Goal: Task Accomplishment & Management: Complete application form

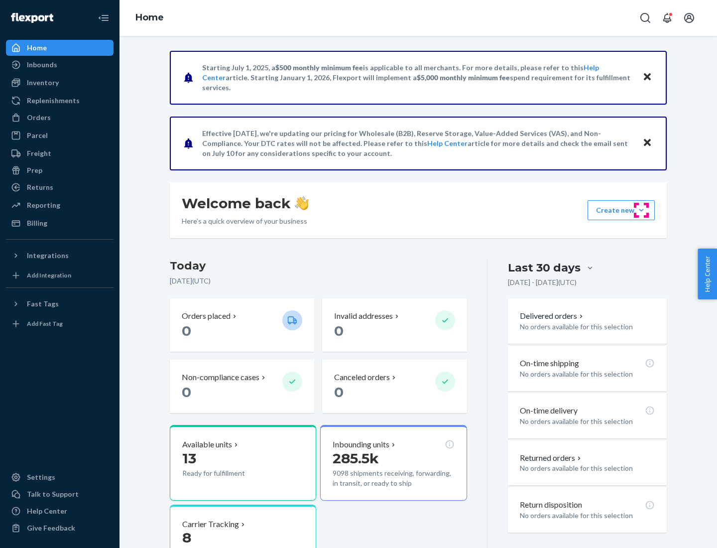
click at [642, 210] on button "Create new Create new inbound Create new order Create new product" at bounding box center [621, 210] width 67 height 20
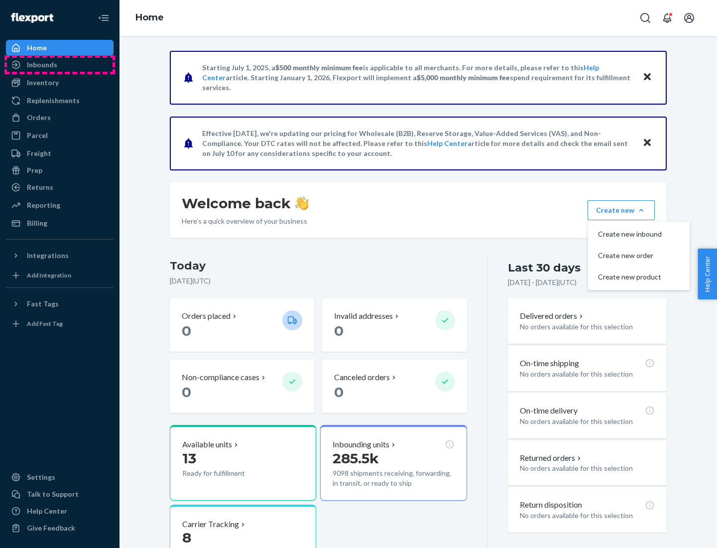
click at [60, 65] on div "Inbounds" at bounding box center [60, 65] width 106 height 14
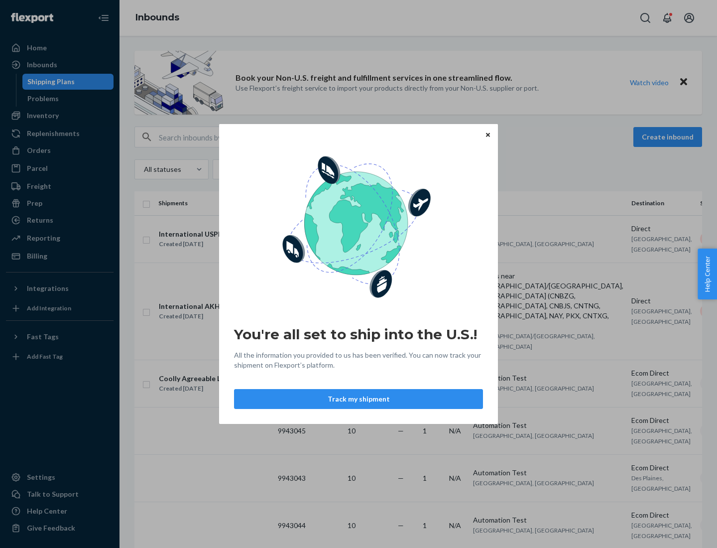
click at [359, 399] on button "Track my shipment" at bounding box center [358, 399] width 249 height 20
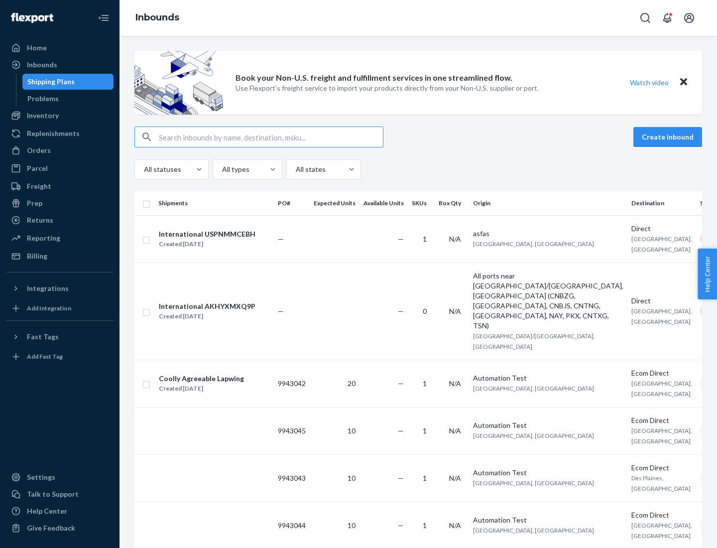
click at [669, 137] on button "Create inbound" at bounding box center [668, 137] width 69 height 20
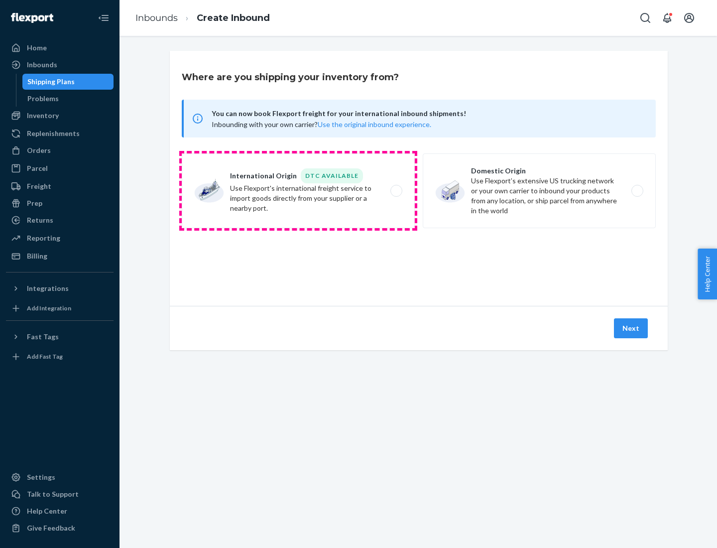
click at [298, 191] on label "International Origin DTC Available Use Flexport's international freight service…" at bounding box center [298, 190] width 233 height 75
click at [396, 191] on input "International Origin DTC Available Use Flexport's international freight service…" at bounding box center [399, 191] width 6 height 6
radio input "true"
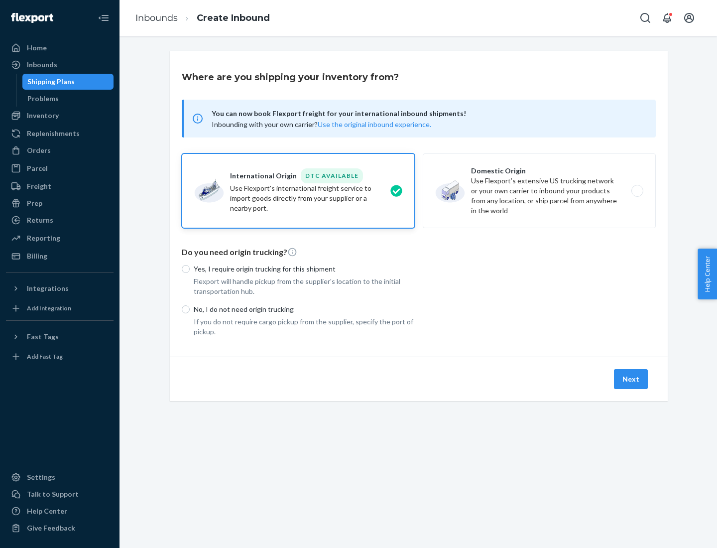
click at [304, 309] on p "No, I do not need origin trucking" at bounding box center [304, 309] width 221 height 10
click at [190, 309] on input "No, I do not need origin trucking" at bounding box center [186, 309] width 8 height 8
radio input "true"
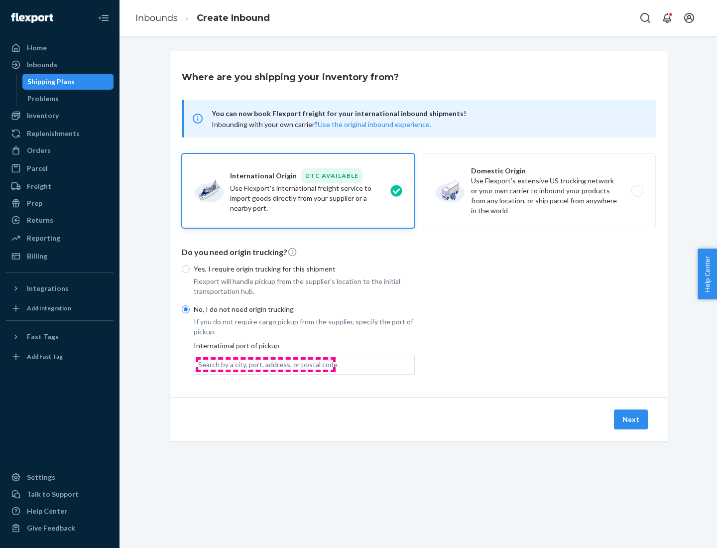
click at [265, 364] on div "Search by a city, port, address, or postal code" at bounding box center [267, 365] width 139 height 10
click at [199, 364] on input "Search by a city, port, address, or postal code" at bounding box center [198, 365] width 1 height 10
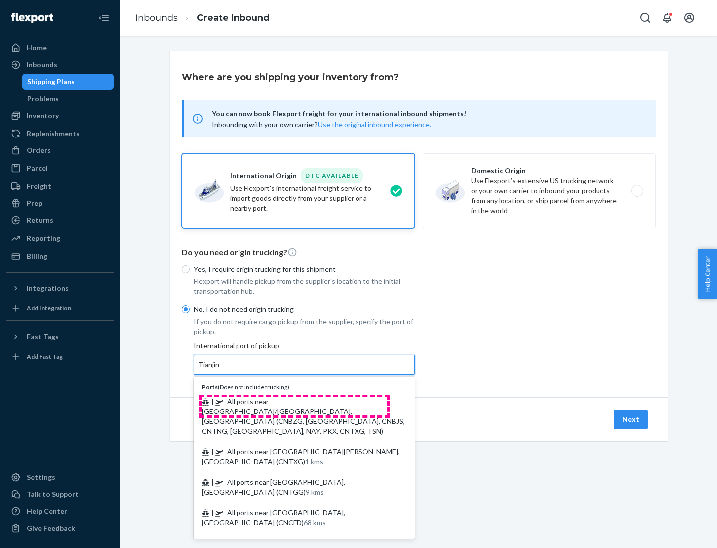
click at [294, 401] on span "| All ports near [GEOGRAPHIC_DATA]/[GEOGRAPHIC_DATA], [GEOGRAPHIC_DATA] (CNBZG,…" at bounding box center [303, 416] width 203 height 38
click at [220, 370] on input "Tianjin" at bounding box center [209, 365] width 22 height 10
type input "All ports near [GEOGRAPHIC_DATA]/[GEOGRAPHIC_DATA], [GEOGRAPHIC_DATA] (CNBZG, […"
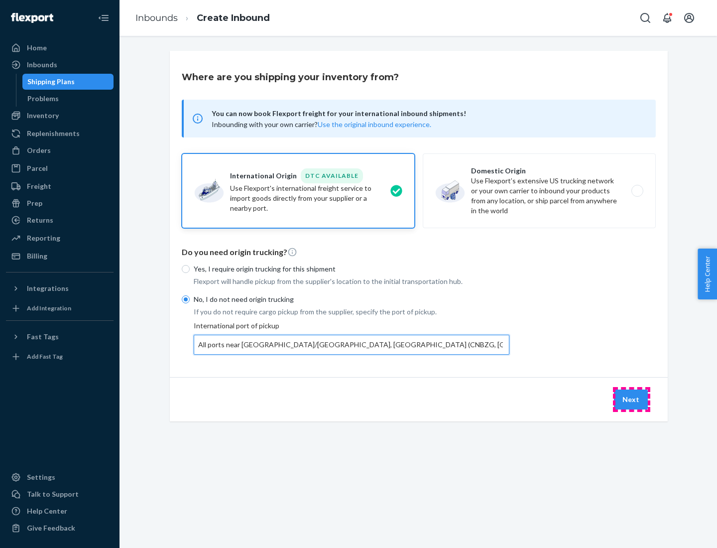
click at [632, 399] on button "Next" at bounding box center [631, 399] width 34 height 20
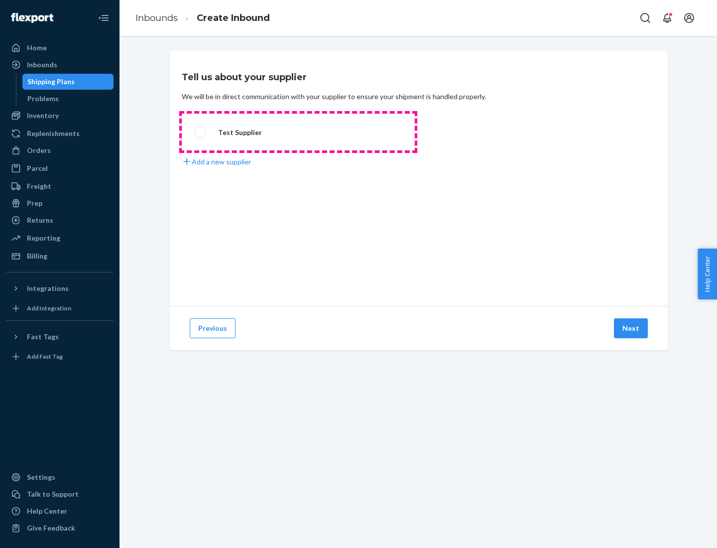
click at [298, 132] on label "Test Supplier" at bounding box center [298, 132] width 233 height 37
click at [201, 132] on input "Test Supplier" at bounding box center [197, 132] width 6 height 6
radio input "true"
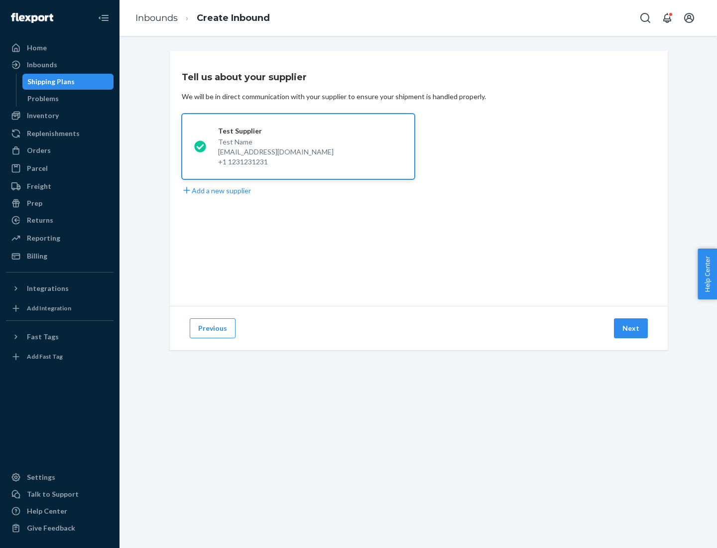
click at [632, 328] on button "Next" at bounding box center [631, 328] width 34 height 20
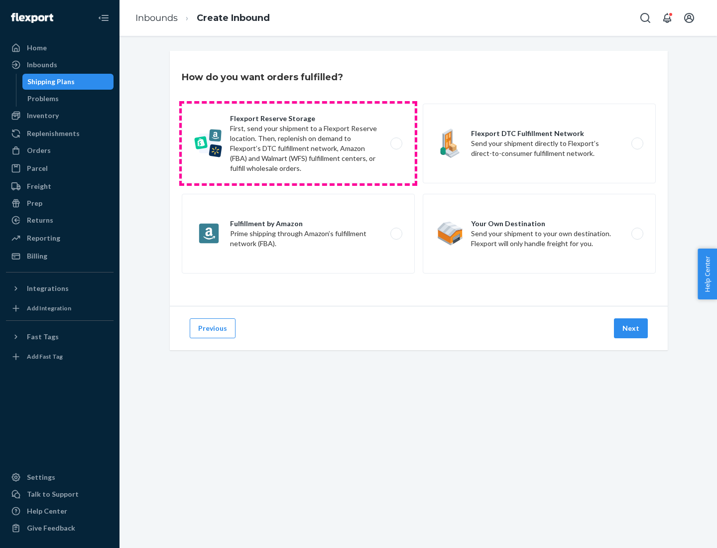
click at [298, 143] on label "Flexport Reserve Storage First, send your shipment to a Flexport Reserve locati…" at bounding box center [298, 144] width 233 height 80
click at [396, 143] on input "Flexport Reserve Storage First, send your shipment to a Flexport Reserve locati…" at bounding box center [399, 143] width 6 height 6
radio input "true"
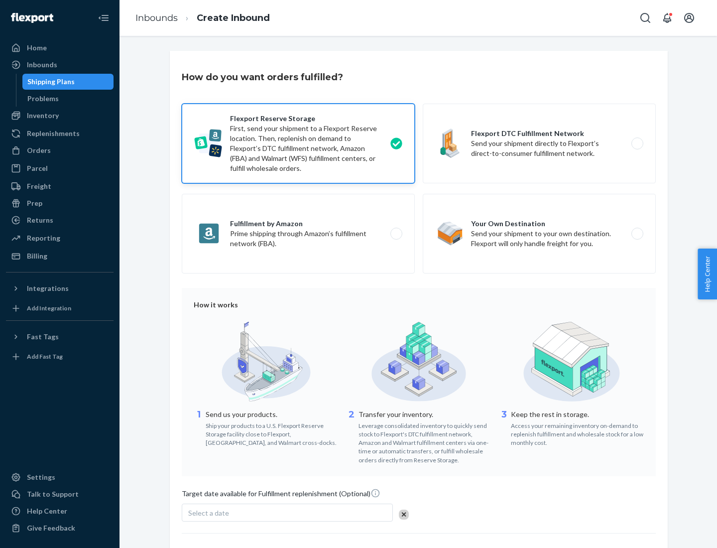
scroll to position [82, 0]
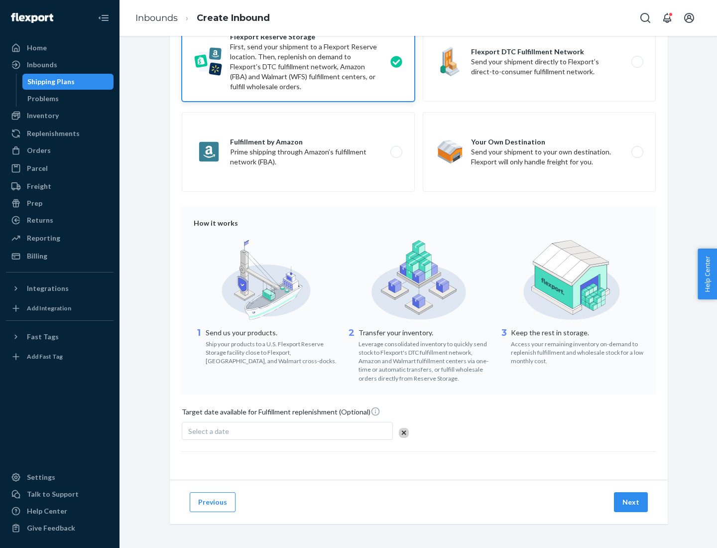
click at [632, 502] on button "Next" at bounding box center [631, 502] width 34 height 20
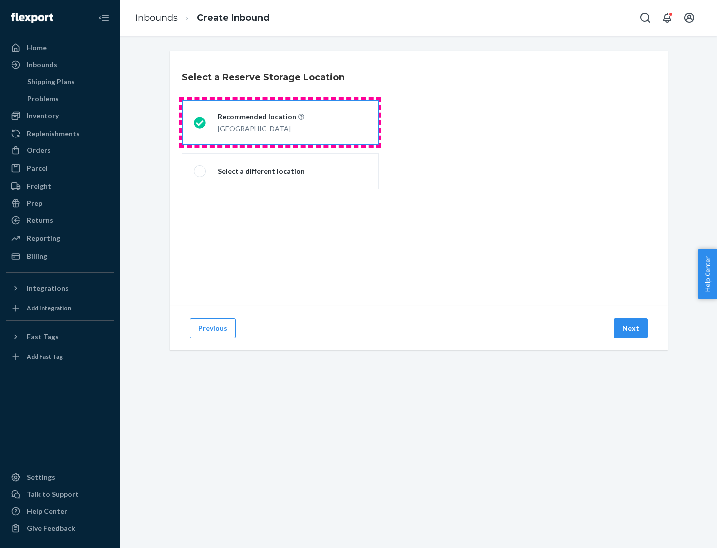
click at [280, 123] on div "[GEOGRAPHIC_DATA]" at bounding box center [261, 128] width 87 height 12
click at [200, 123] on input "Recommended location [GEOGRAPHIC_DATA]" at bounding box center [197, 123] width 6 height 6
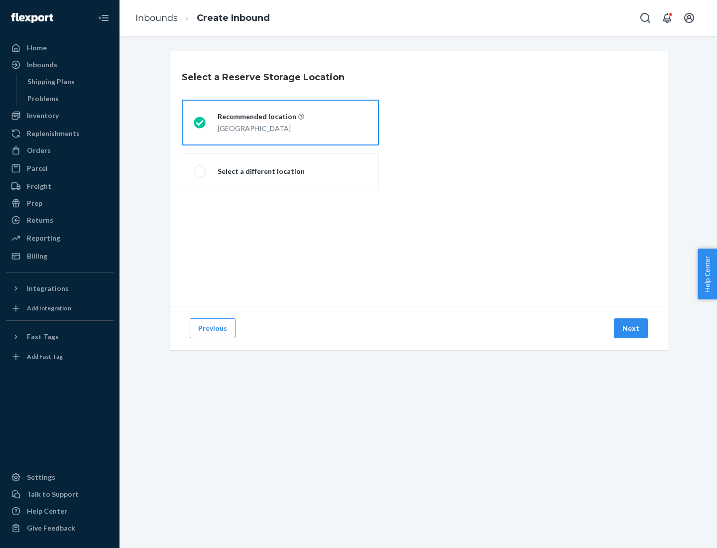
click at [632, 328] on button "Next" at bounding box center [631, 328] width 34 height 20
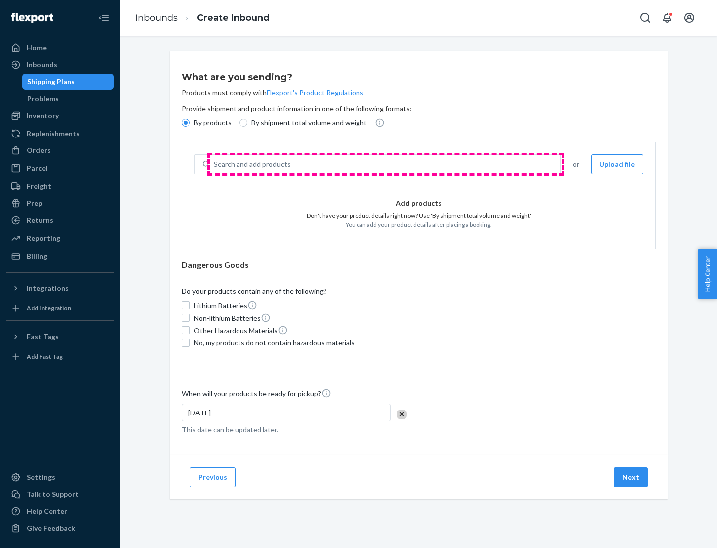
click at [386, 164] on div "Search and add products" at bounding box center [385, 164] width 351 height 18
click at [215, 164] on input "Search and add products" at bounding box center [214, 164] width 1 height 10
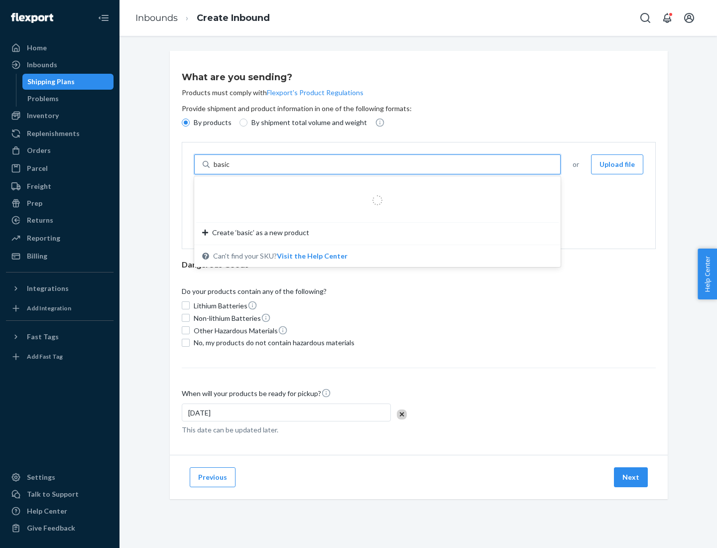
type input "basic"
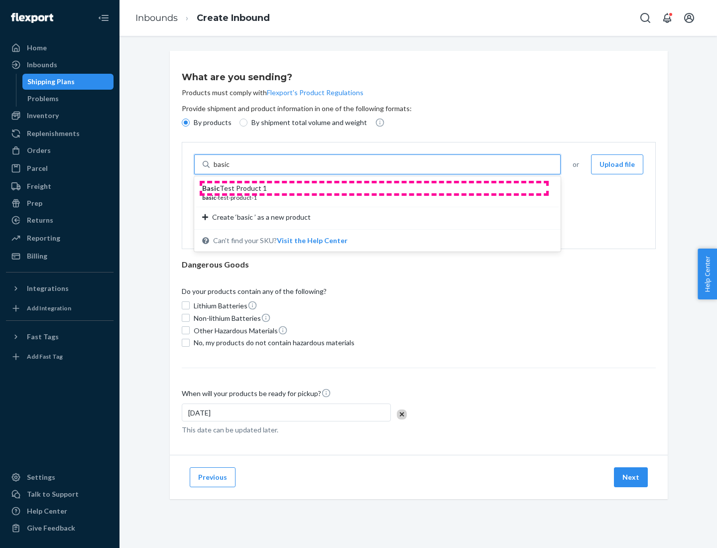
click at [374, 188] on div "Basic Test Product 1" at bounding box center [373, 188] width 343 height 10
click at [232, 169] on input "basic" at bounding box center [223, 164] width 18 height 10
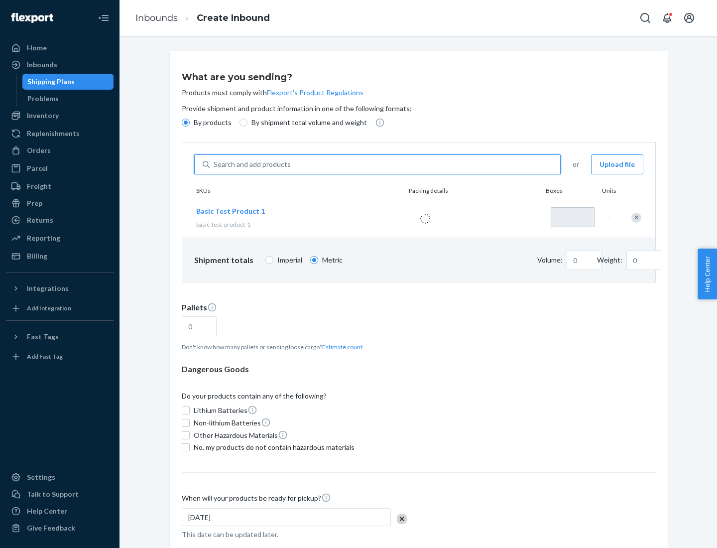
type input "1"
type input "1.09"
type input "3.27"
type input "3"
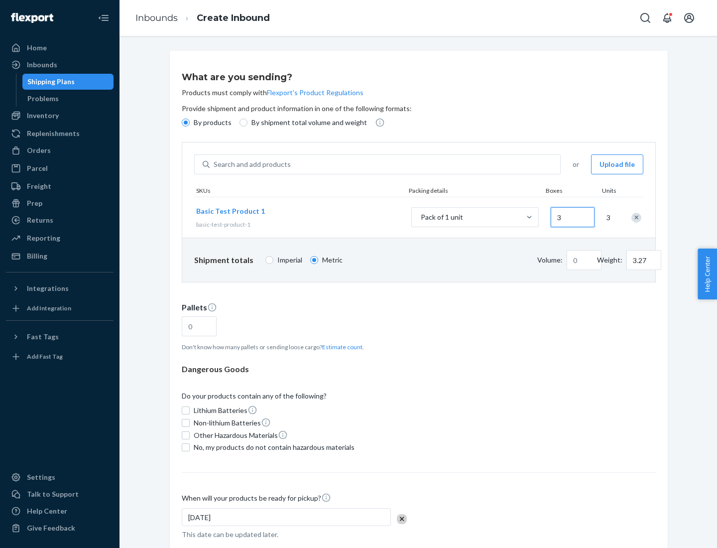
type input "0.01"
type input "32.66"
type input "30"
type input "0.07"
type input "326.59"
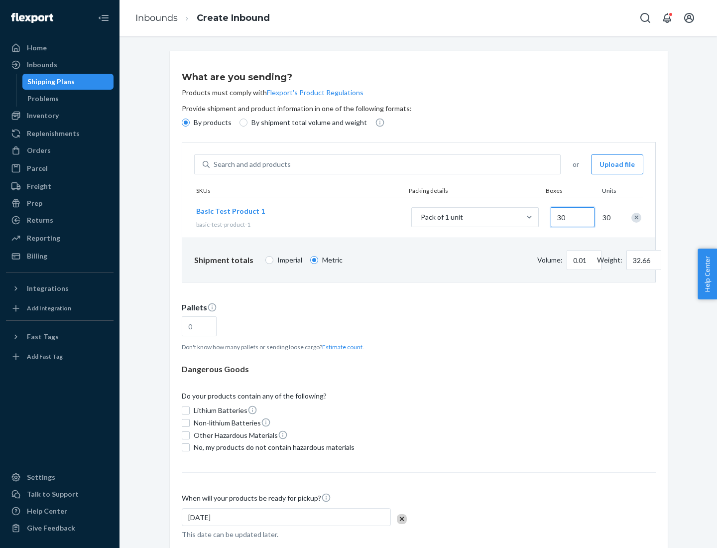
type input "300"
type input "0.68"
type input "3265.86"
type input "3000"
type input "1.09"
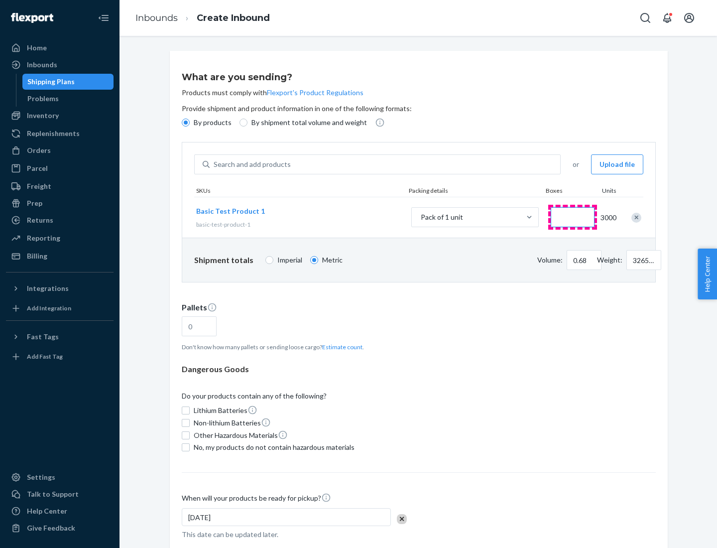
type input "1"
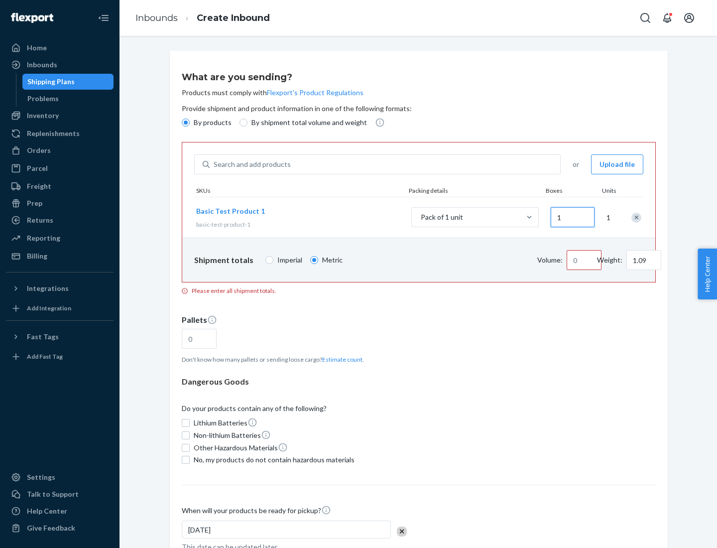
type input "10.89"
type input "10"
type input "0.02"
type input "108.86"
type input "100"
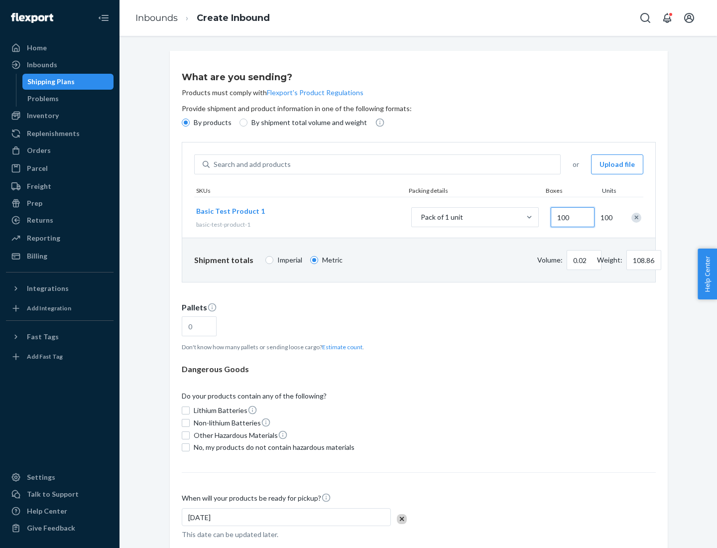
type input "0.23"
type input "1088.62"
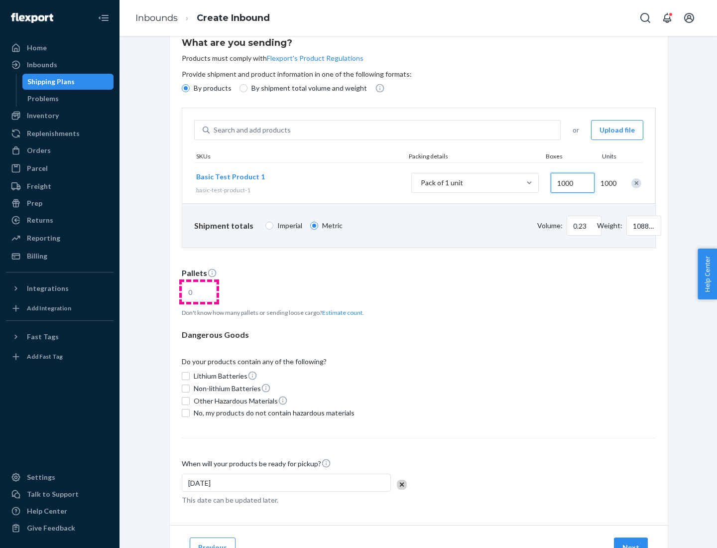
type input "1000"
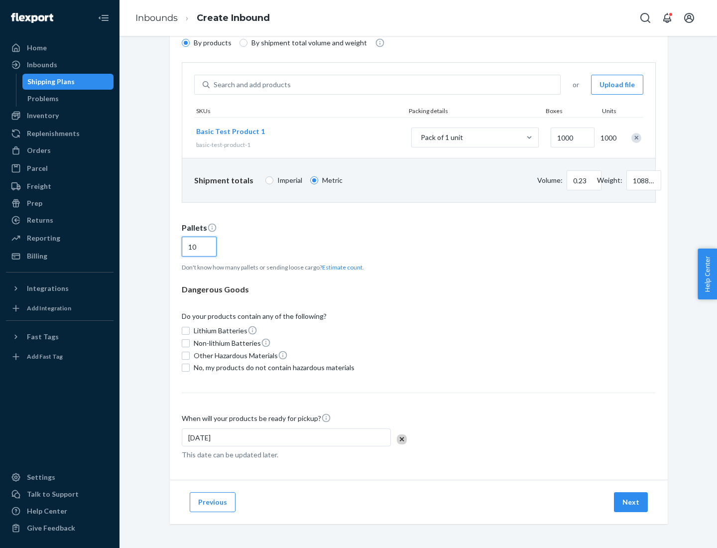
type input "10"
click at [272, 368] on span "No, my products do not contain hazardous materials" at bounding box center [274, 368] width 161 height 10
click at [190, 368] on input "No, my products do not contain hazardous materials" at bounding box center [186, 368] width 8 height 8
checkbox input "true"
click at [632, 502] on button "Next" at bounding box center [631, 502] width 34 height 20
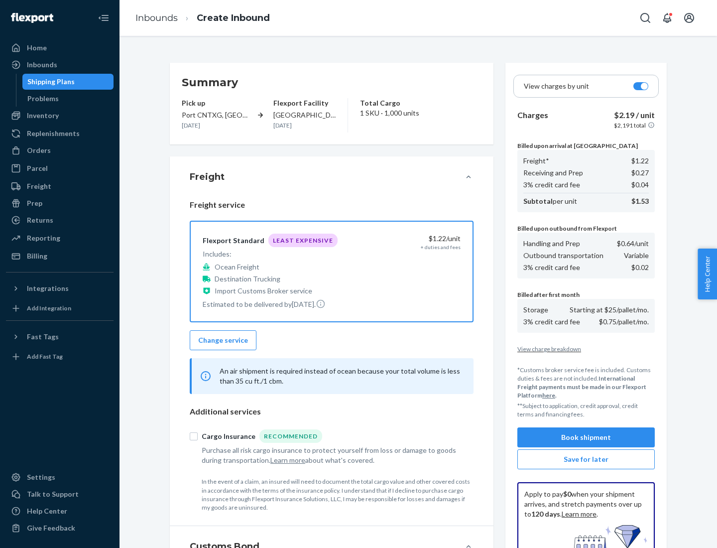
scroll to position [145, 0]
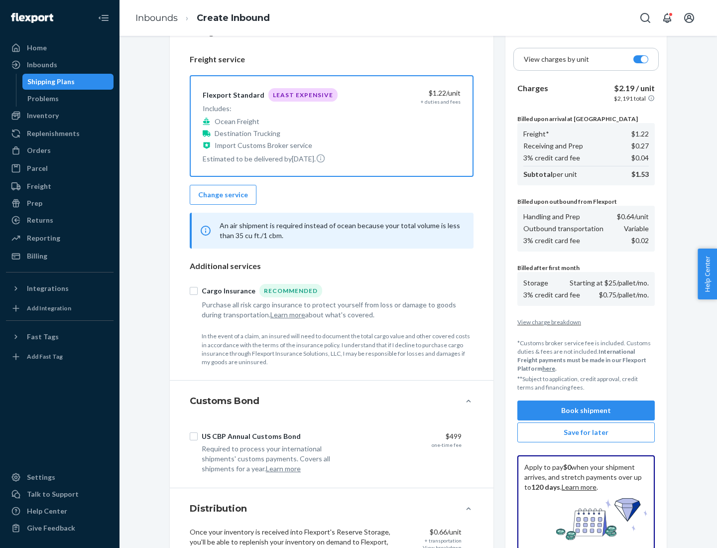
click at [586, 410] on button "Book shipment" at bounding box center [585, 410] width 137 height 20
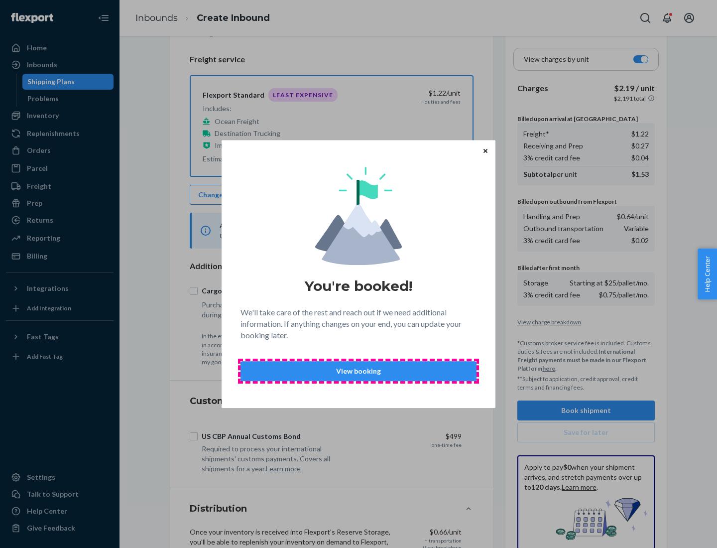
click at [359, 371] on p "View booking" at bounding box center [358, 371] width 219 height 10
